Goal: Information Seeking & Learning: Learn about a topic

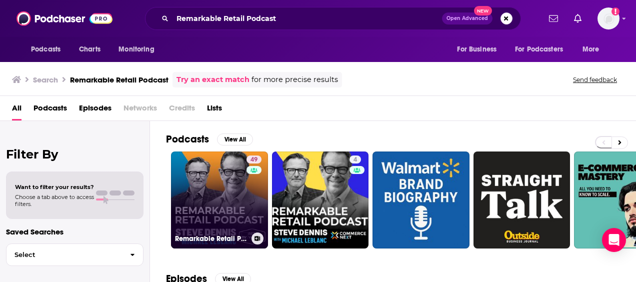
click at [194, 197] on link "49 Remarkable Retail Podcast" at bounding box center [219, 199] width 97 height 97
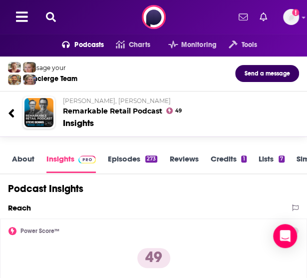
click at [58, 15] on button at bounding box center [51, 16] width 16 height 11
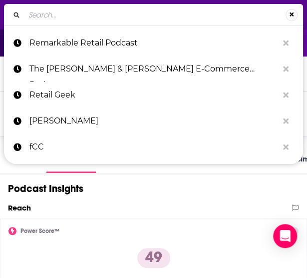
click at [67, 18] on input "Search..." at bounding box center [154, 15] width 261 height 16
type input "eCommerce Fuel Podcast"
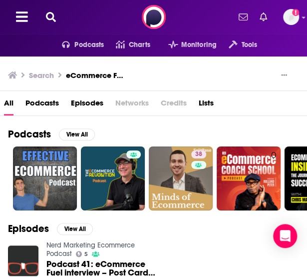
click at [47, 21] on button at bounding box center [51, 16] width 16 height 11
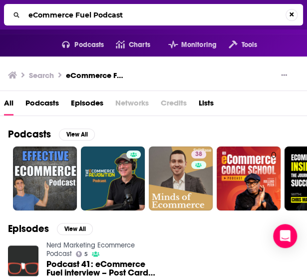
drag, startPoint x: 133, startPoint y: 14, endPoint x: 14, endPoint y: 14, distance: 119.0
click at [14, 14] on div "eCommerce Fuel Podcast" at bounding box center [153, 14] width 299 height 21
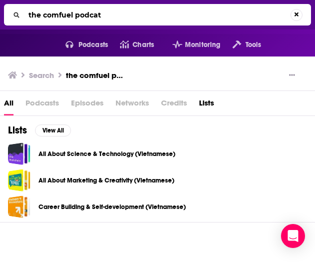
click at [37, 103] on span "Podcasts" at bounding box center [41, 105] width 33 height 20
drag, startPoint x: 114, startPoint y: 16, endPoint x: -11, endPoint y: 16, distance: 125.5
click at [0, 16] on html "Podcasts Features Solutions Account Company Resources Say Hello </> Developer A…" at bounding box center [157, 139] width 315 height 278
paste input "[URL][DOMAIN_NAME]"
type input "[URL][DOMAIN_NAME]"
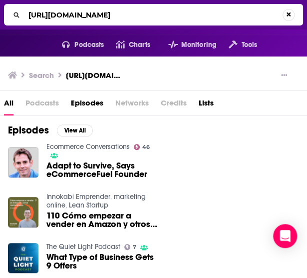
click at [89, 24] on div "[URL][DOMAIN_NAME]" at bounding box center [153, 14] width 299 height 21
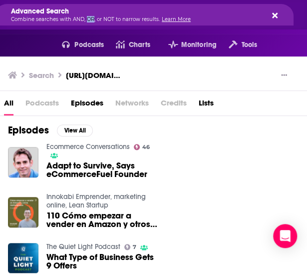
click at [85, 17] on p "Combine searches with AND, OR, or NOT to narrow results. Learn More" at bounding box center [136, 19] width 250 height 5
click at [254, 131] on div "Episodes View All Ecommerce Conversations 46 Adapt to Survive, Says eCommerceFu…" at bounding box center [153, 201] width 307 height 170
click at [272, 14] on button "Search..." at bounding box center [273, 15] width 8 height 8
click at [273, 13] on icon "Search..." at bounding box center [274, 14] width 5 height 5
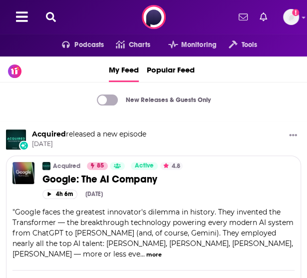
click at [51, 21] on button at bounding box center [51, 16] width 16 height 11
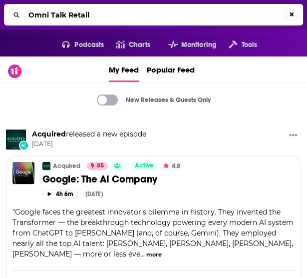
type input "Omni Talk Retail"
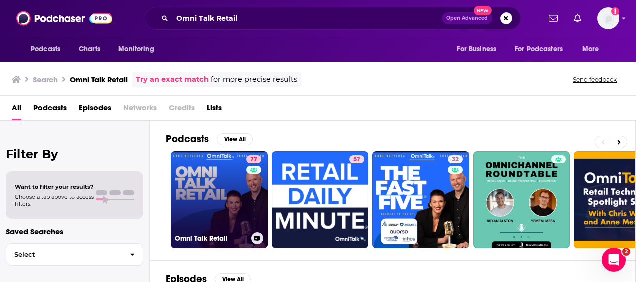
click at [226, 204] on link "77 Omni Talk Retail" at bounding box center [219, 199] width 97 height 97
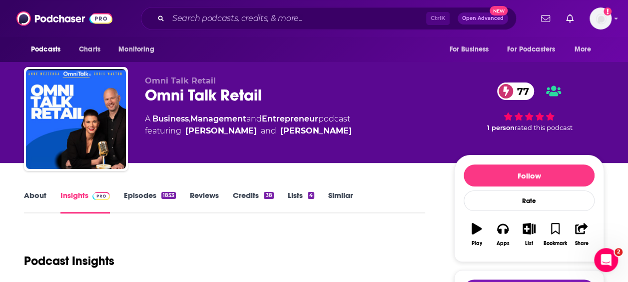
click at [145, 196] on link "Episodes 1853" at bounding box center [150, 201] width 52 height 23
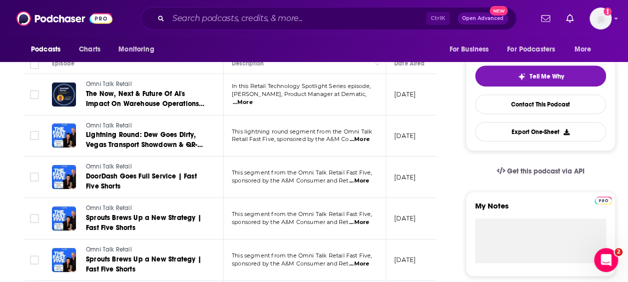
scroll to position [200, 0]
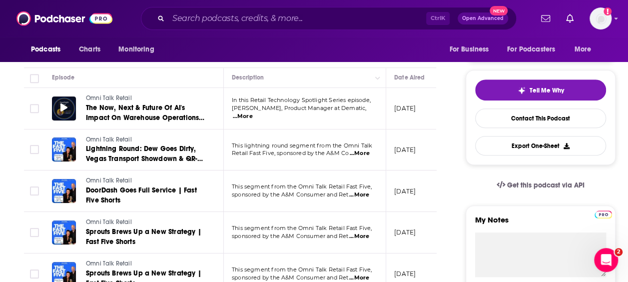
click at [66, 113] on span at bounding box center [63, 107] width 7 height 11
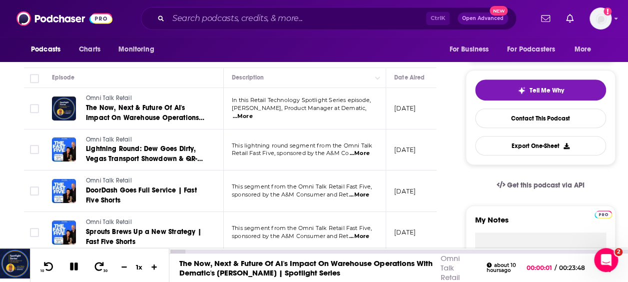
click at [71, 270] on icon at bounding box center [74, 266] width 8 height 8
click at [26, 266] on img at bounding box center [15, 263] width 30 height 30
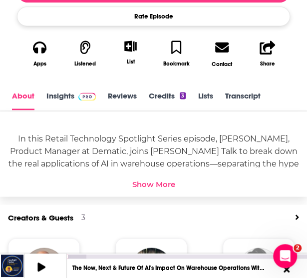
scroll to position [350, 0]
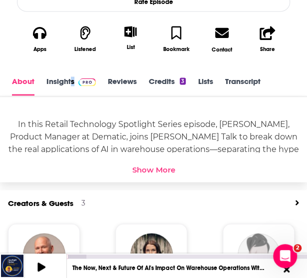
click at [72, 71] on div "About Insights Reviews Credits 3 Lists Transcript" at bounding box center [153, 82] width 307 height 30
drag, startPoint x: 72, startPoint y: 71, endPoint x: 65, endPoint y: 77, distance: 9.2
click at [65, 77] on link "Insights" at bounding box center [70, 85] width 49 height 19
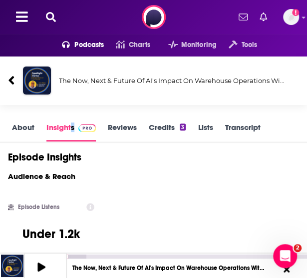
click at [50, 19] on icon at bounding box center [51, 17] width 10 height 10
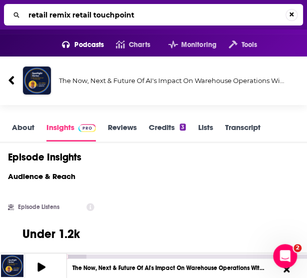
type input "retail remix retail touchpoints"
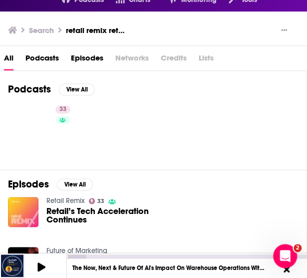
scroll to position [100, 0]
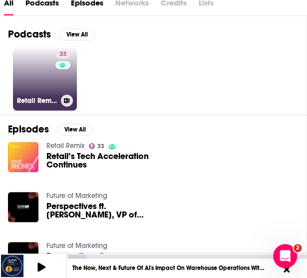
click at [61, 83] on div "33" at bounding box center [63, 72] width 17 height 44
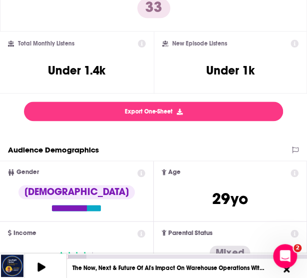
scroll to position [100, 0]
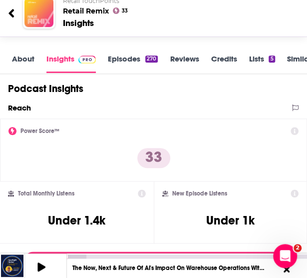
click at [134, 55] on link "Episodes 270" at bounding box center [133, 63] width 50 height 19
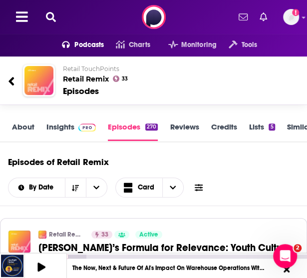
click at [56, 17] on button at bounding box center [51, 16] width 16 height 11
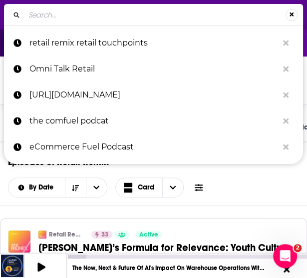
click at [90, 15] on input "Search..." at bounding box center [154, 15] width 261 height 16
type input "Modern Retail Podcast"
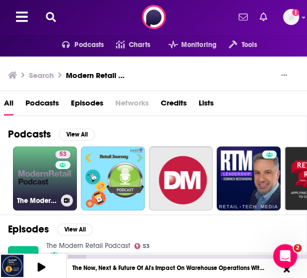
click at [44, 176] on link "53 The Modern Retail Podcast" at bounding box center [45, 178] width 64 height 64
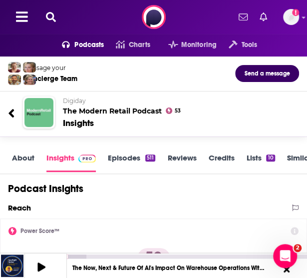
click at [144, 161] on link "Episodes 511" at bounding box center [131, 162] width 47 height 19
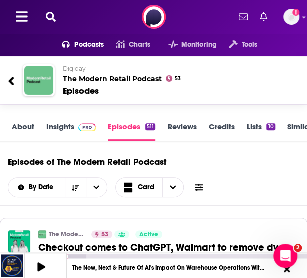
click at [53, 16] on icon at bounding box center [51, 17] width 10 height 10
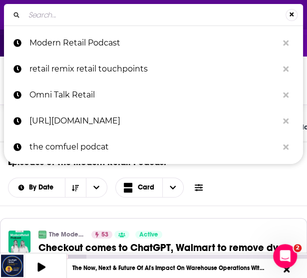
click at [84, 18] on input "Search..." at bounding box center [154, 15] width 261 height 16
type input "Retail Gets Real (National Retail Federation)"
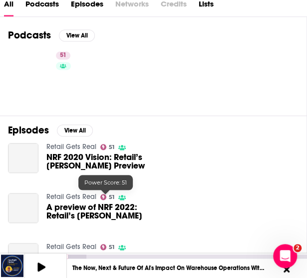
scroll to position [100, 0]
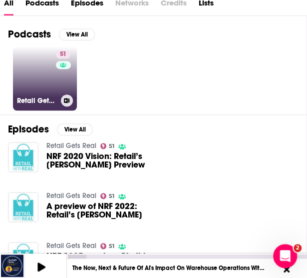
click at [46, 82] on link "51 Retail Gets Real" at bounding box center [45, 78] width 64 height 64
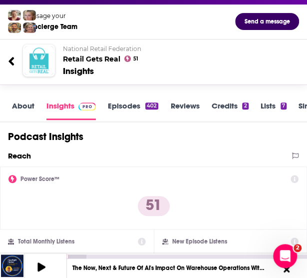
scroll to position [50, 0]
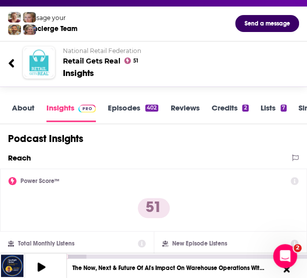
click at [129, 109] on link "Episodes 402" at bounding box center [133, 112] width 50 height 19
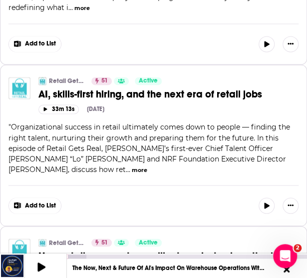
scroll to position [350, 0]
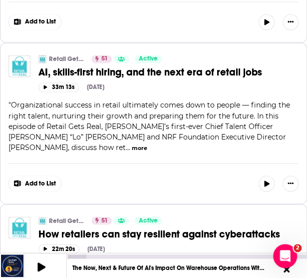
click at [132, 143] on button "more" at bounding box center [139, 147] width 15 height 8
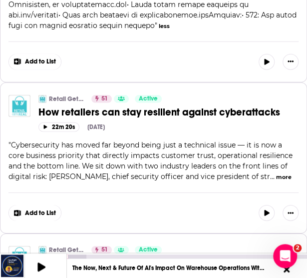
scroll to position [650, 0]
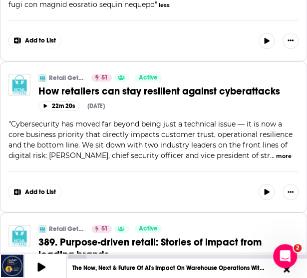
click at [276, 152] on button "more" at bounding box center [283, 156] width 15 height 8
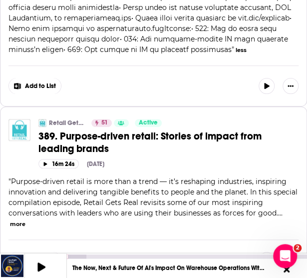
scroll to position [950, 0]
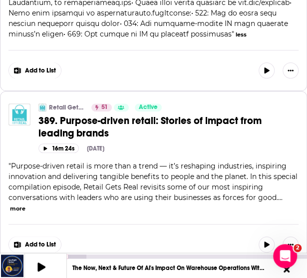
click at [19, 204] on button "more" at bounding box center [17, 208] width 15 height 8
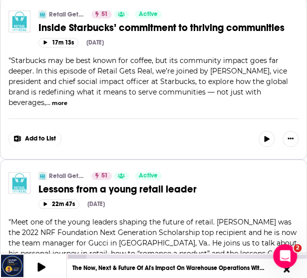
scroll to position [1750, 0]
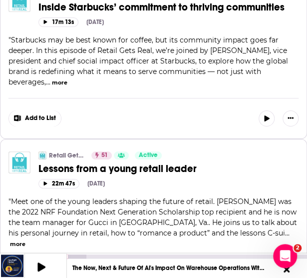
click at [25, 240] on button "more" at bounding box center [17, 244] width 15 height 8
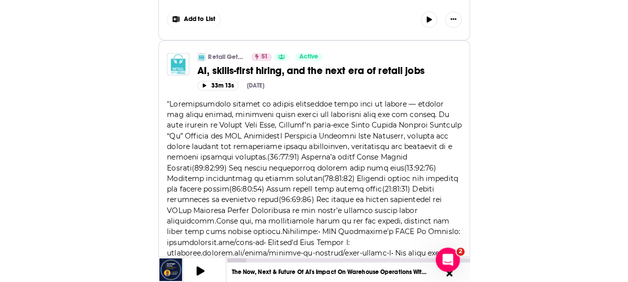
scroll to position [400, 0]
